Goal: Find specific page/section: Find specific page/section

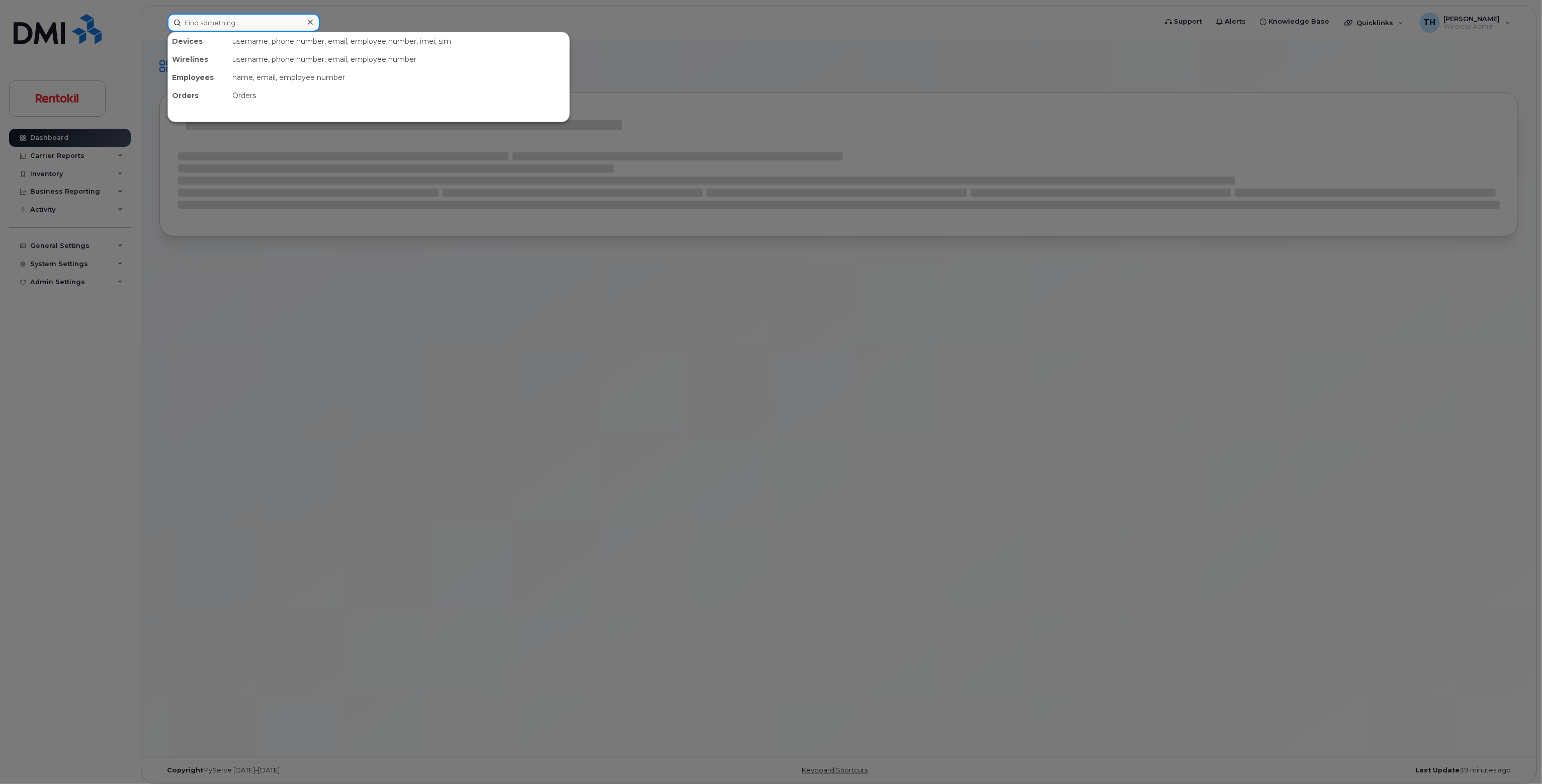
click at [257, 27] on input at bounding box center [243, 22] width 152 height 18
paste input "850.208.8927"
click at [270, 21] on input "850.208.8927" at bounding box center [243, 22] width 152 height 18
type input "850.208.8927"
click at [263, 66] on div "AARON SCHROEDER" at bounding box center [222, 63] width 98 height 10
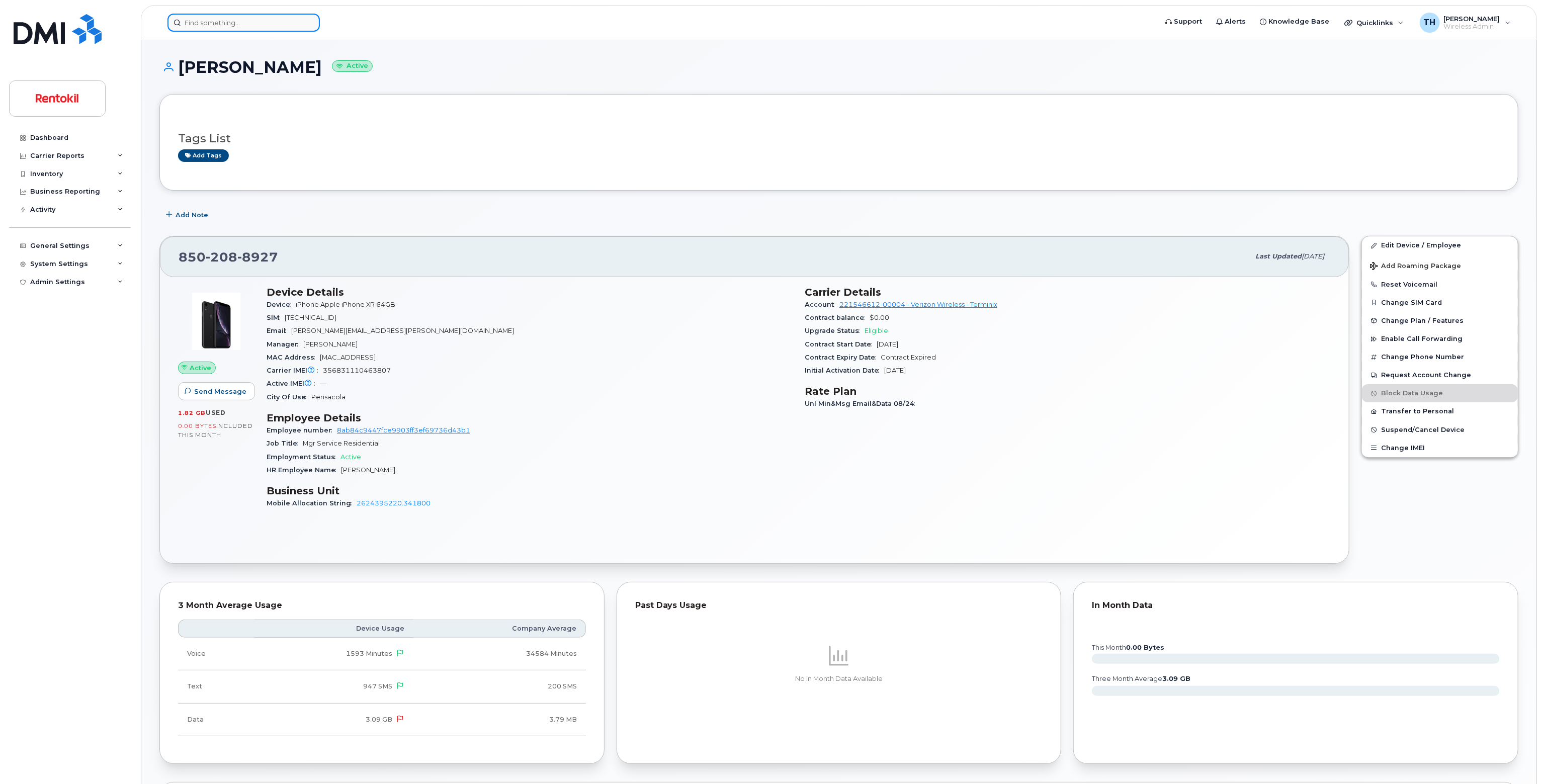
click at [278, 23] on input at bounding box center [243, 22] width 152 height 18
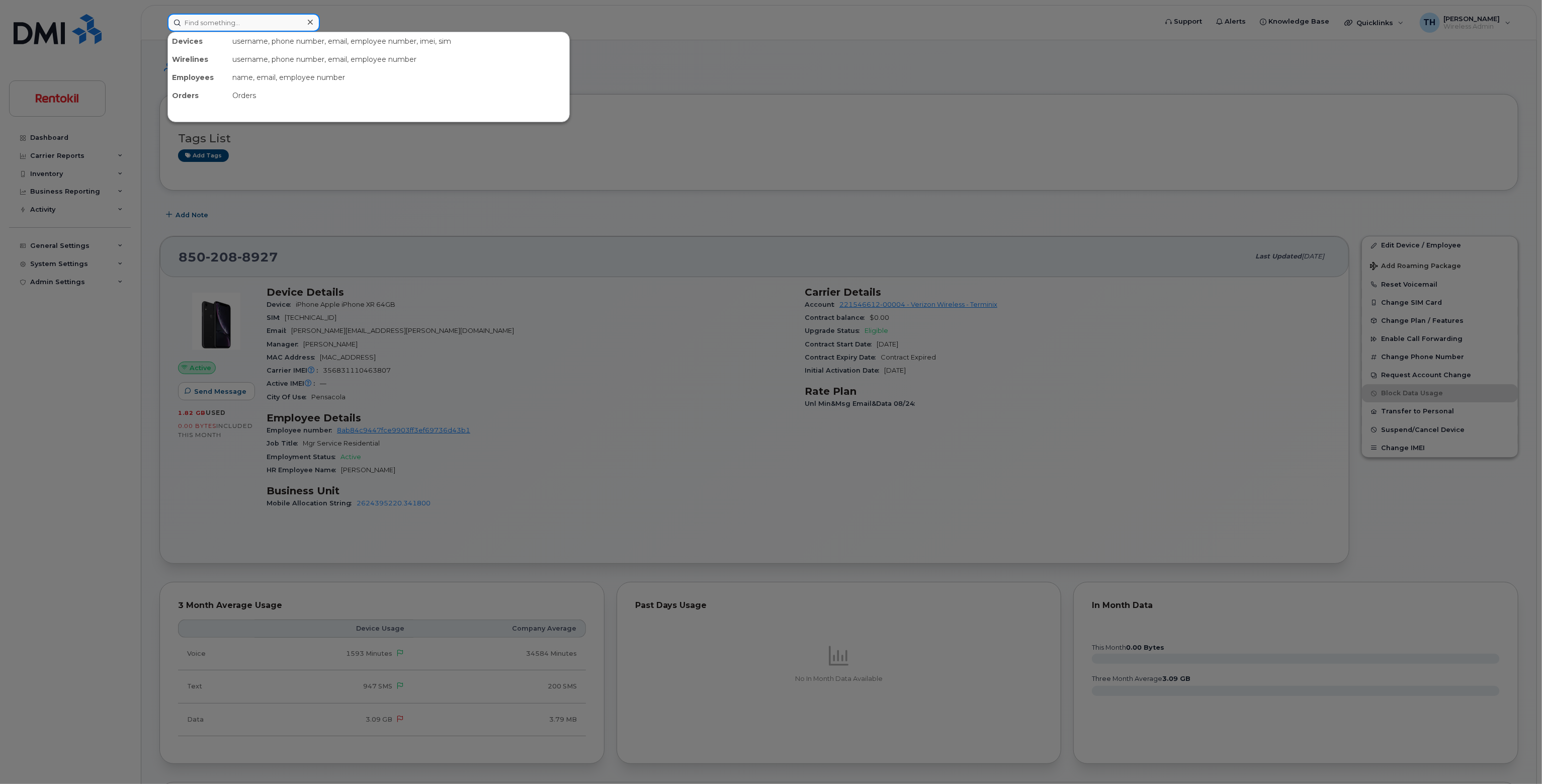
paste input "[PERSON_NAME]"
type input "Paul Sherman"
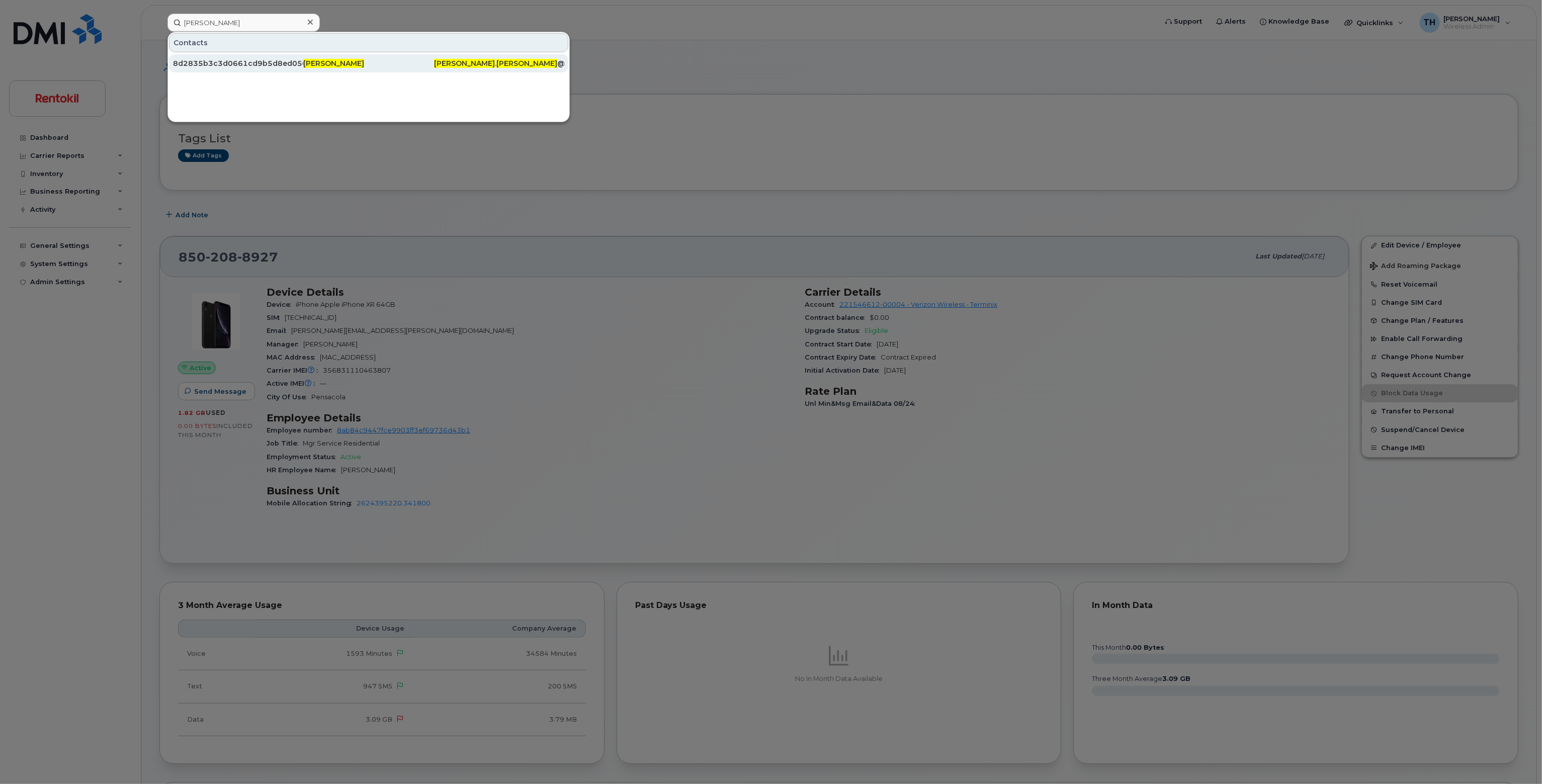
click at [301, 55] on div "8d2835b3c3d0661cd9b5d8ed050131cd" at bounding box center [238, 63] width 131 height 18
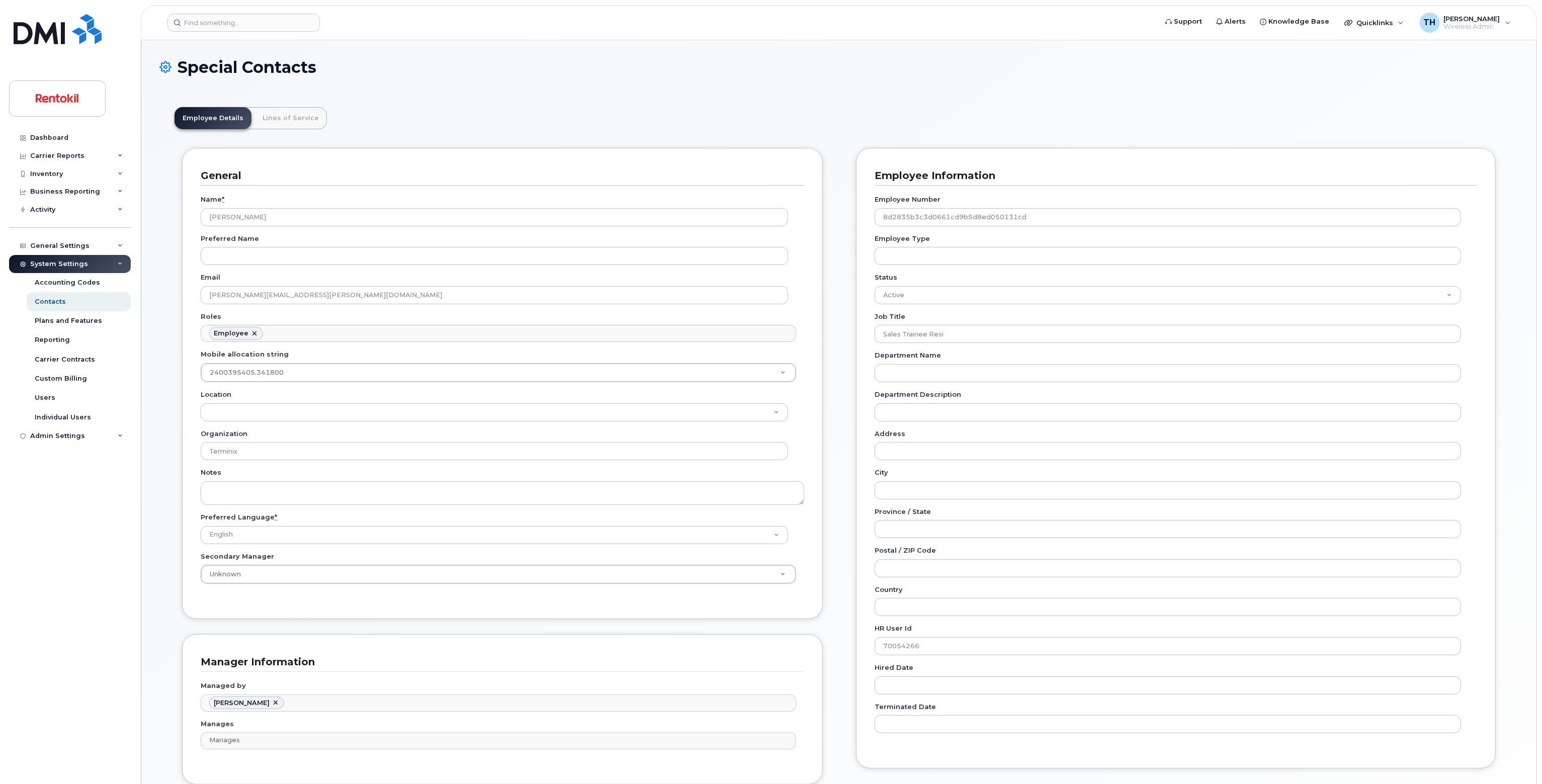
scroll to position [30, 0]
click at [294, 116] on link "Lines of Service" at bounding box center [290, 118] width 72 height 23
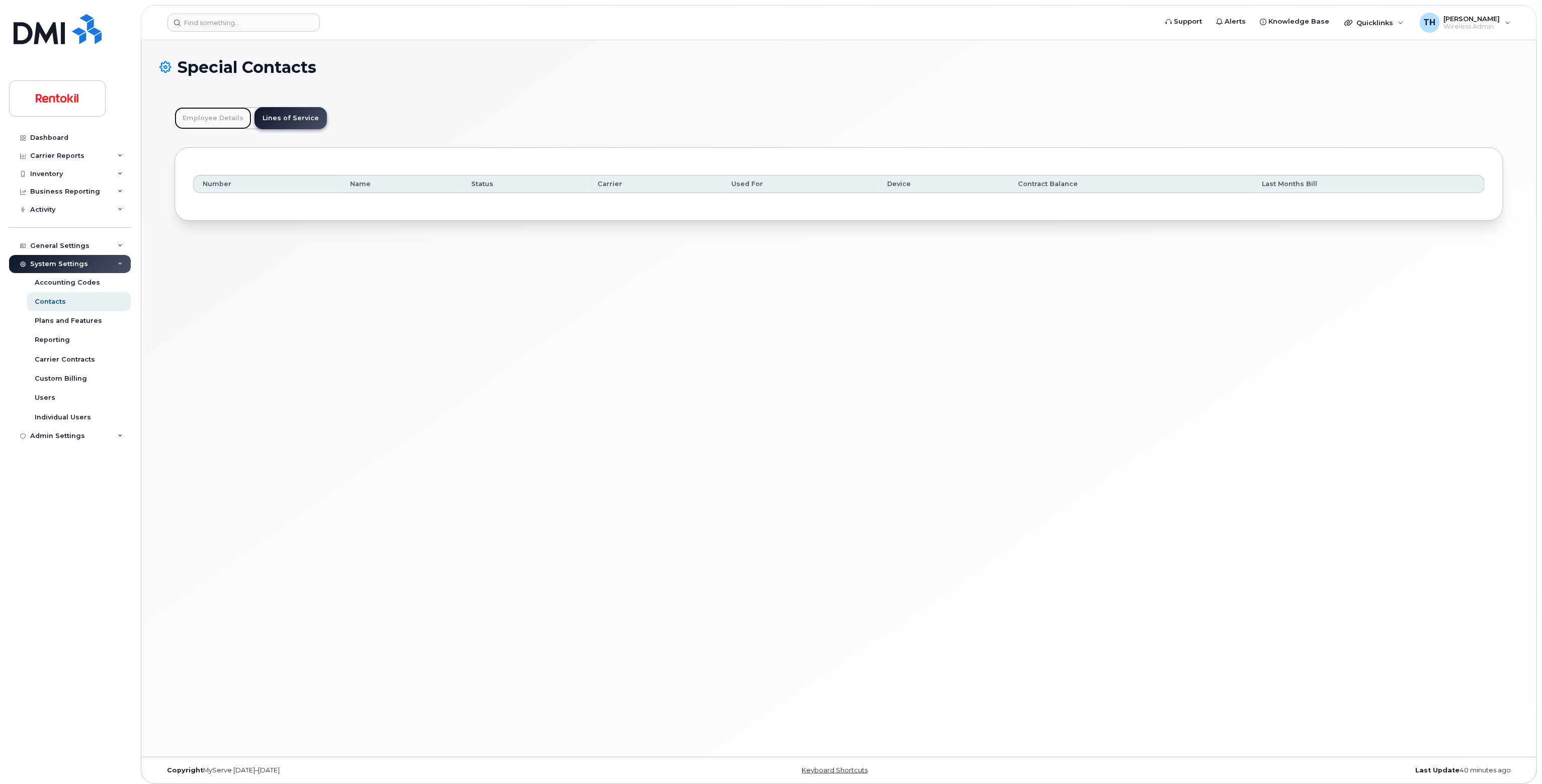
click at [213, 118] on link "Employee Details" at bounding box center [213, 118] width 77 height 23
